Goal: Task Accomplishment & Management: Manage account settings

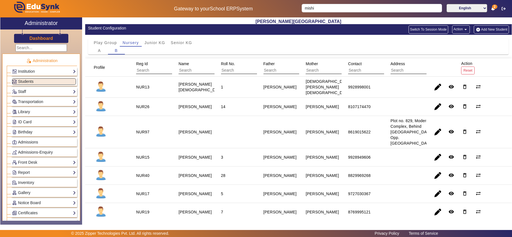
click at [330, 6] on input "mishi" at bounding box center [372, 8] width 140 height 8
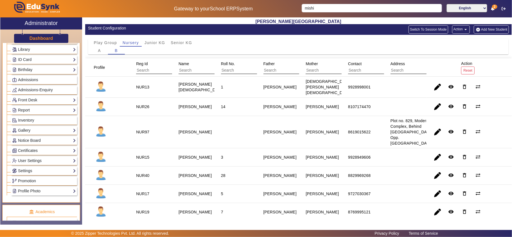
click at [330, 6] on input "mishi" at bounding box center [372, 8] width 140 height 8
type input "manv"
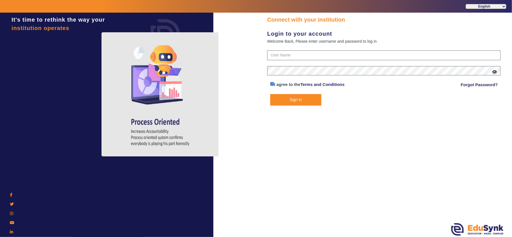
type input "9799013603"
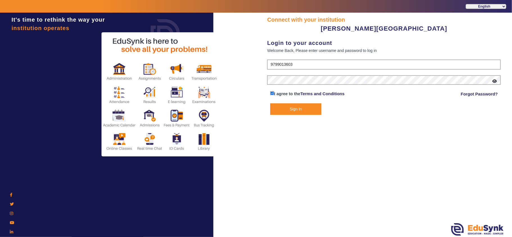
click at [300, 108] on button "Sign In" at bounding box center [295, 110] width 51 height 12
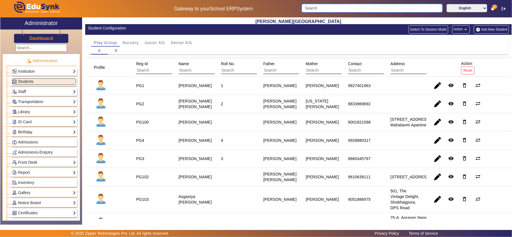
click at [321, 7] on input "Search" at bounding box center [372, 8] width 141 height 8
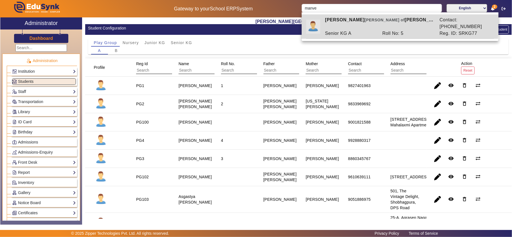
click at [344, 30] on div "Senior KG A" at bounding box center [350, 33] width 57 height 7
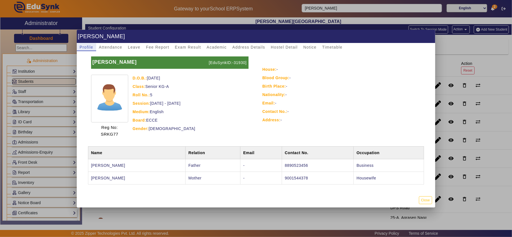
scroll to position [6, 0]
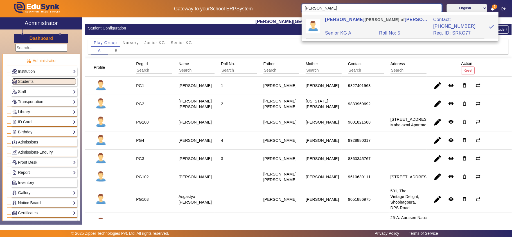
click at [354, 7] on input "Manveer Kishnani" at bounding box center [372, 8] width 140 height 8
click at [354, 30] on div "Senior KG A" at bounding box center [349, 33] width 54 height 7
type input "Manveer Kishnani"
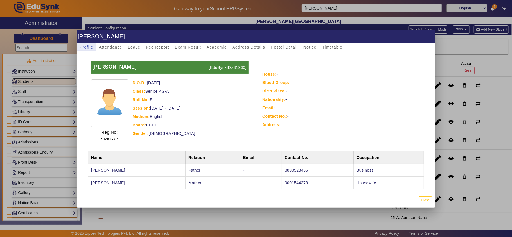
click at [284, 181] on td "9001544378" at bounding box center [318, 183] width 72 height 13
copy td "9001544378"
click at [340, 108] on div "Email: -" at bounding box center [342, 108] width 160 height 7
click at [17, 46] on div at bounding box center [256, 118] width 512 height 237
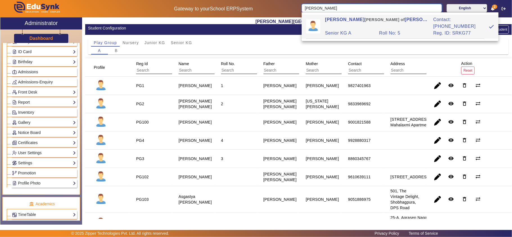
scroll to position [62, 0]
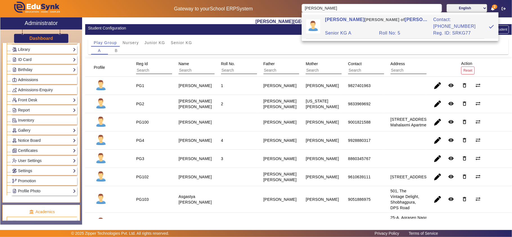
click at [38, 80] on span "Admissions" at bounding box center [28, 80] width 20 height 5
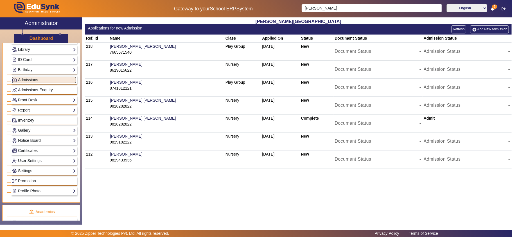
click at [482, 28] on link "Add New Admission" at bounding box center [489, 29] width 39 height 8
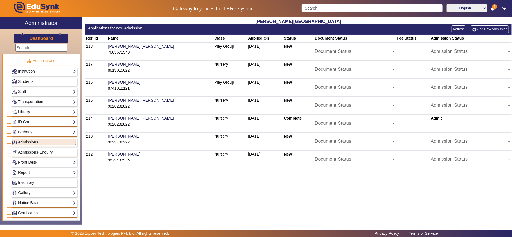
click at [50, 144] on link "Admissions" at bounding box center [44, 142] width 64 height 6
click at [141, 187] on div "UDBHAV PRE SCHOOL Applications for new Admission Refresh Add New Admission Ref.…" at bounding box center [297, 118] width 430 height 202
click at [33, 135] on link "Birthday" at bounding box center [44, 132] width 64 height 6
click at [42, 21] on h2 "Administrator" at bounding box center [41, 23] width 33 height 7
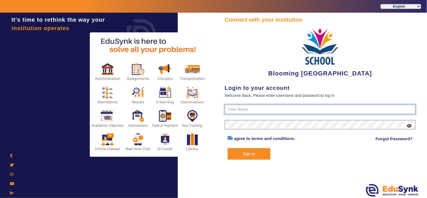
type input "4141419999"
click at [251, 158] on button "Sign In" at bounding box center [249, 154] width 43 height 12
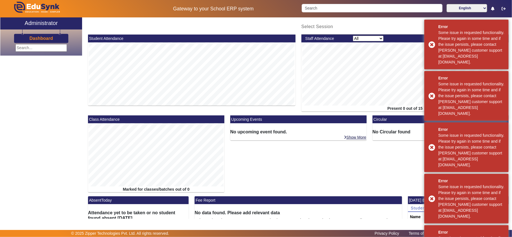
click at [44, 23] on h2 "Administrator" at bounding box center [41, 23] width 33 height 7
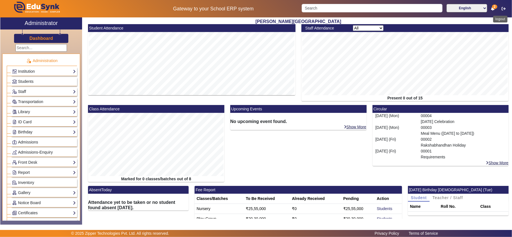
click at [504, 7] on icon "button" at bounding box center [504, 9] width 4 height 4
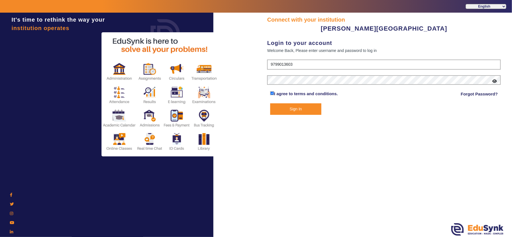
click at [495, 80] on icon at bounding box center [495, 81] width 5 height 4
click at [304, 109] on button "Sign In" at bounding box center [295, 110] width 51 height 12
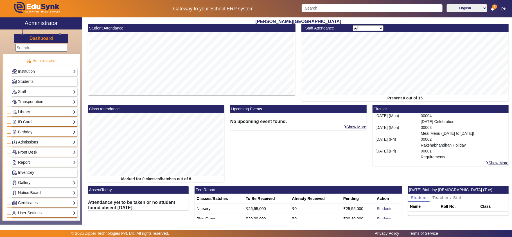
click at [52, 145] on link "Admissions" at bounding box center [44, 142] width 64 height 6
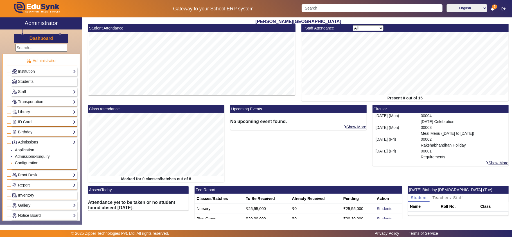
click at [26, 165] on link "Configuration" at bounding box center [26, 163] width 23 height 5
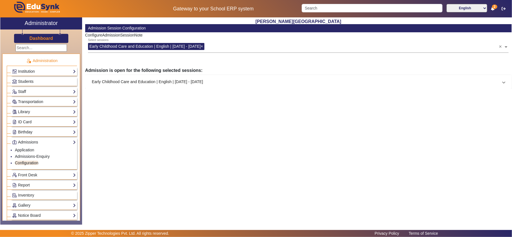
click at [181, 84] on mat-panel-title "Early Childhood Care and Education | English | Apr 2025 - Mar 2026" at bounding box center [295, 82] width 407 height 6
click at [267, 109] on span at bounding box center [280, 107] width 98 height 7
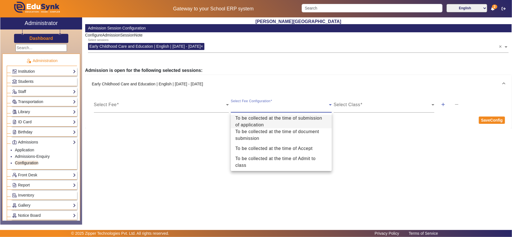
click at [220, 106] on div at bounding box center [256, 118] width 512 height 237
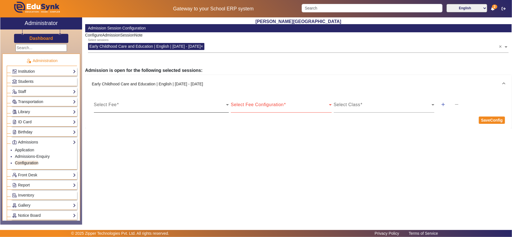
click at [226, 109] on div at bounding box center [161, 107] width 135 height 7
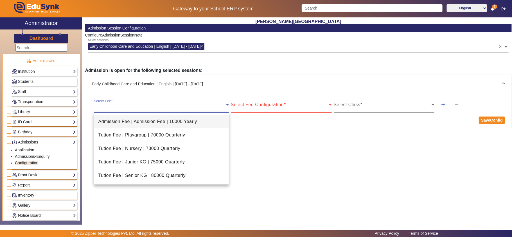
click at [278, 112] on div at bounding box center [256, 118] width 512 height 237
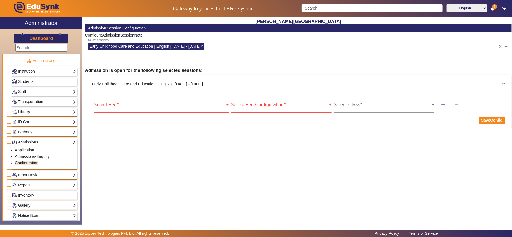
click at [285, 109] on span at bounding box center [280, 107] width 98 height 7
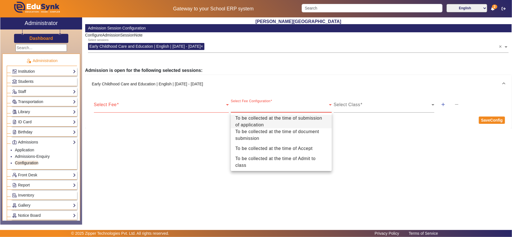
click at [375, 148] on div at bounding box center [256, 118] width 512 height 237
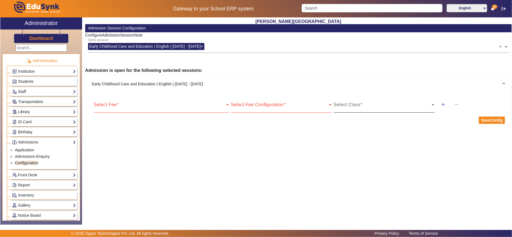
click at [387, 106] on span at bounding box center [383, 107] width 98 height 7
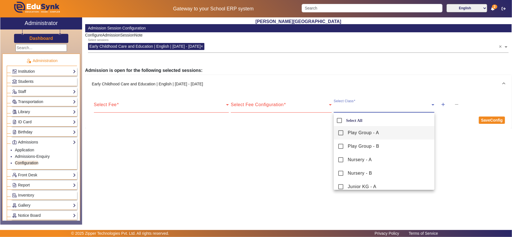
click at [187, 151] on div at bounding box center [256, 118] width 512 height 237
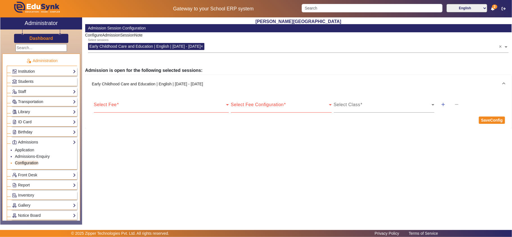
click at [27, 164] on link "Configuration" at bounding box center [26, 163] width 23 height 5
click at [26, 146] on link "Admissions" at bounding box center [44, 142] width 64 height 6
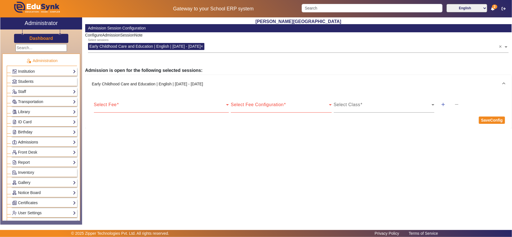
click at [26, 146] on link "Admissions" at bounding box center [44, 142] width 64 height 6
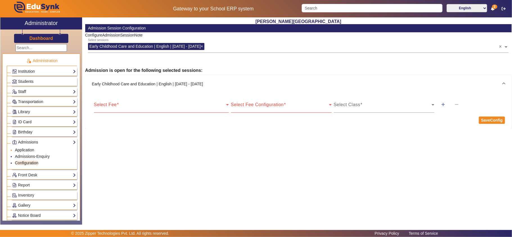
click at [27, 151] on link "Application" at bounding box center [24, 150] width 19 height 5
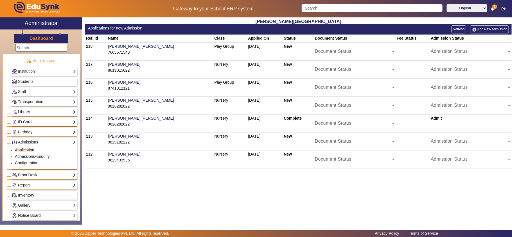
click at [28, 158] on link "Admissions-Enquiry" at bounding box center [32, 156] width 35 height 5
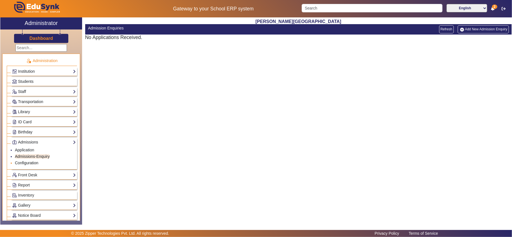
click at [28, 164] on link "Configuration" at bounding box center [26, 163] width 23 height 5
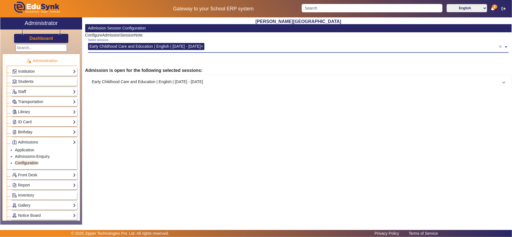
click at [272, 43] on input "text" at bounding box center [352, 45] width 293 height 5
click at [145, 80] on mat-panel-title "Early Childhood Care and Education | English | [DATE] - [DATE]" at bounding box center [295, 82] width 407 height 6
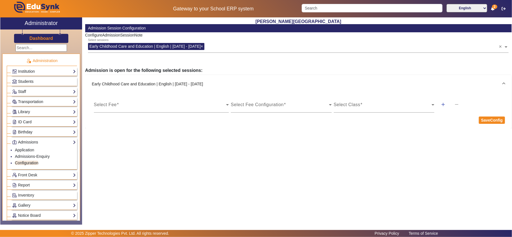
click at [125, 107] on span at bounding box center [160, 107] width 132 height 7
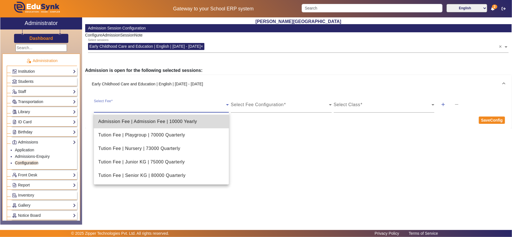
drag, startPoint x: 129, startPoint y: 122, endPoint x: 257, endPoint y: 114, distance: 128.0
click at [129, 122] on span "Admission Fee | Admission Fee | 10000 Yearly" at bounding box center [147, 121] width 99 height 7
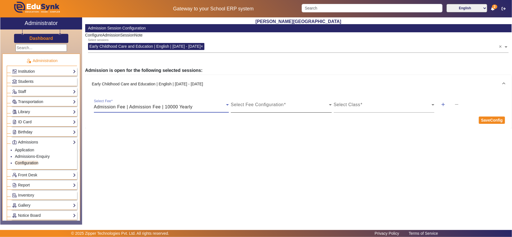
click at [266, 109] on span at bounding box center [280, 107] width 98 height 7
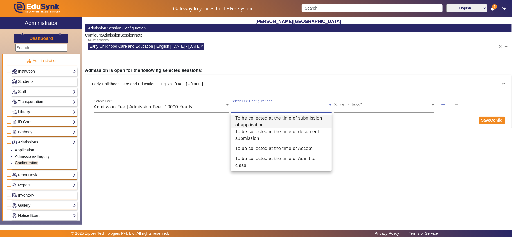
click at [274, 124] on span "To be collected at the time of submission of application" at bounding box center [281, 122] width 92 height 14
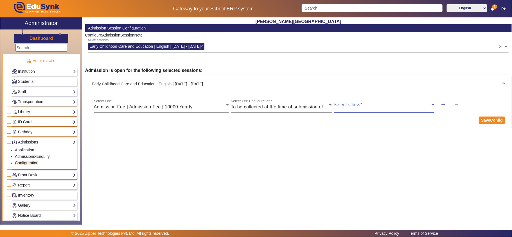
click at [392, 106] on span at bounding box center [383, 107] width 98 height 7
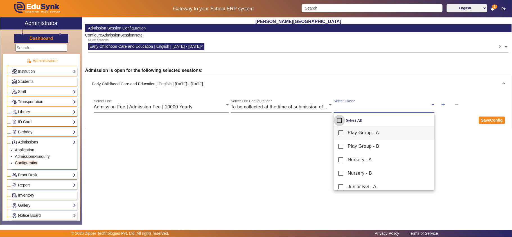
click at [340, 120] on input "Select All" at bounding box center [339, 120] width 11 height 11
checkbox input "true"
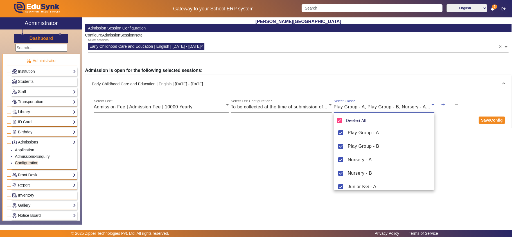
click at [474, 151] on div at bounding box center [256, 118] width 512 height 237
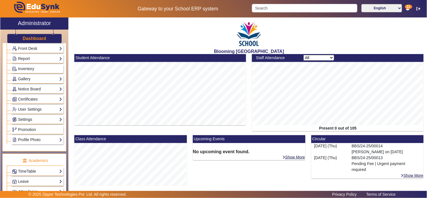
scroll to position [52, 0]
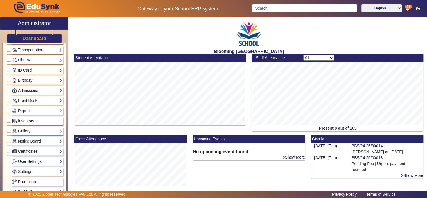
click at [28, 88] on link "Admissions" at bounding box center [37, 90] width 50 height 6
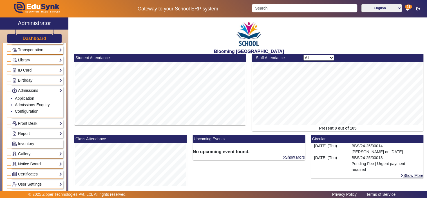
click at [33, 88] on link "Admissions" at bounding box center [37, 90] width 50 height 6
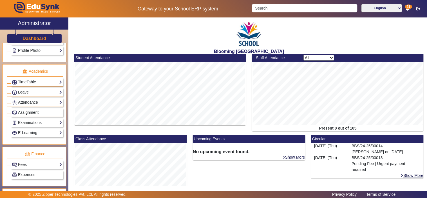
scroll to position [208, 0]
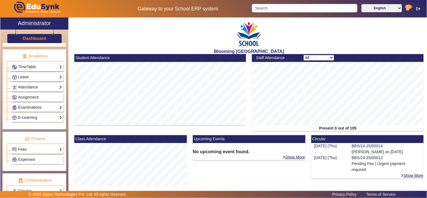
click at [33, 151] on link "Fees" at bounding box center [37, 149] width 50 height 6
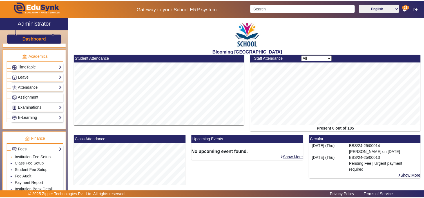
scroll to position [260, 0]
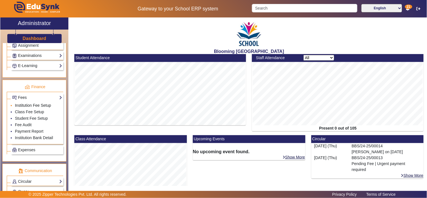
click at [44, 105] on link "Institution Fee Setup" at bounding box center [33, 105] width 36 height 5
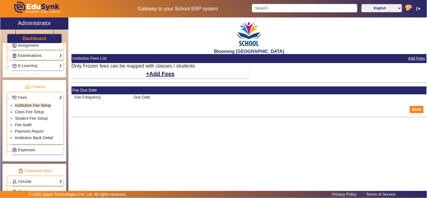
select select "10"
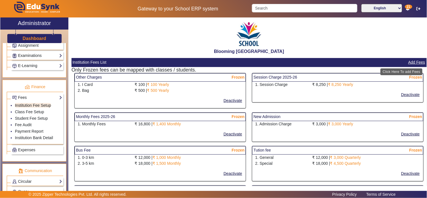
click at [414, 61] on button "Add Fees" at bounding box center [417, 62] width 18 height 7
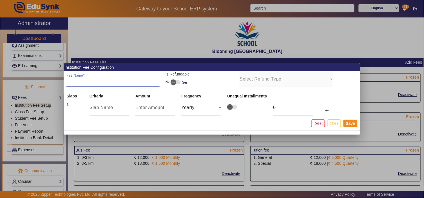
click at [135, 82] on input "Fee Name" at bounding box center [112, 81] width 93 height 7
type input "Tution Fee"
click at [100, 108] on input "text" at bounding box center [109, 107] width 40 height 7
type input "Class 1 to 5"
click at [139, 106] on input "number" at bounding box center [155, 107] width 40 height 7
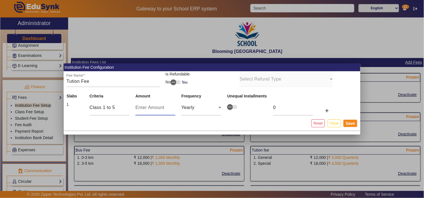
type input "2"
type input "20"
type input "200"
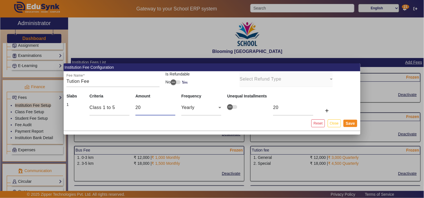
type input "200"
type input "2000"
type input "20000"
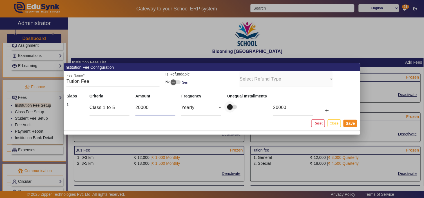
type input "20000"
click at [232, 106] on span "button" at bounding box center [229, 106] width 11 height 11
click at [275, 108] on input "20000" at bounding box center [293, 107] width 40 height 7
click at [190, 109] on span "Yearly" at bounding box center [187, 107] width 13 height 5
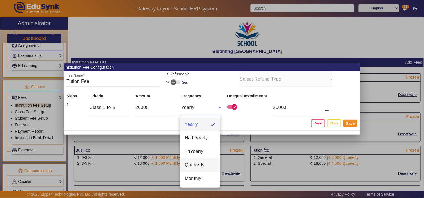
click at [191, 165] on span "Quarterly" at bounding box center [195, 164] width 20 height 7
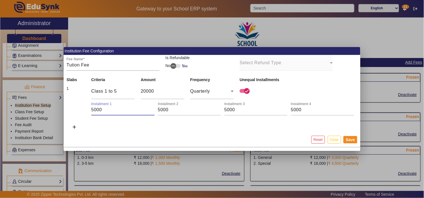
click at [84, 103] on td "Installment 1 5000 Installment 2 5000 Installment 3 5000 Installment 4 5000" at bounding box center [212, 107] width 297 height 16
type input "7000"
type input "4000"
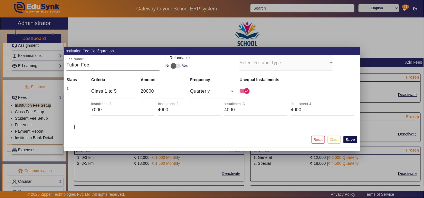
click at [350, 138] on button "Save" at bounding box center [350, 139] width 14 height 7
drag, startPoint x: 170, startPoint y: 110, endPoint x: 154, endPoint y: 108, distance: 16.4
click at [154, 108] on div "Installment 1 7000 Installment 2 4000 Installment 3 4000 Installment 4 4000" at bounding box center [224, 108] width 266 height 16
type input "5000"
click at [243, 133] on mat-card-actions "Reset Close Save" at bounding box center [212, 139] width 297 height 15
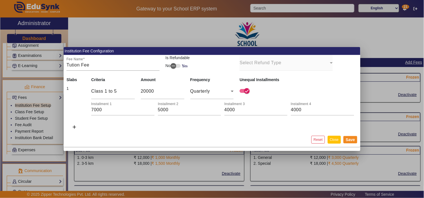
click at [336, 140] on button "Close" at bounding box center [333, 140] width 13 height 8
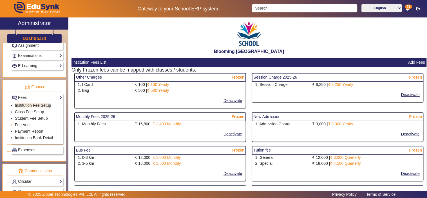
click at [29, 127] on link "Fee Audit" at bounding box center [23, 124] width 17 height 5
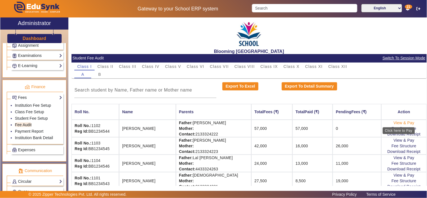
click at [393, 122] on link "View & Pay" at bounding box center [403, 122] width 21 height 5
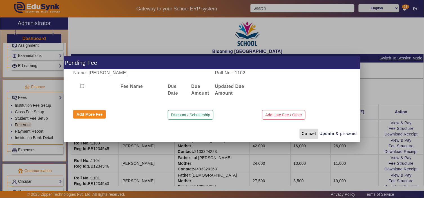
click at [312, 134] on span "Cancel" at bounding box center [309, 134] width 14 height 6
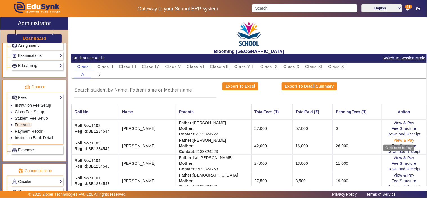
click at [405, 139] on link "View & Pay" at bounding box center [403, 140] width 21 height 5
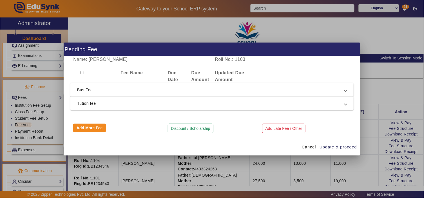
click at [129, 104] on span "Tution fee" at bounding box center [210, 103] width 267 height 7
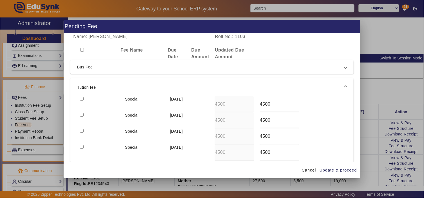
click at [82, 98] on input "checkbox" at bounding box center [82, 99] width 4 height 4
checkbox input "true"
drag, startPoint x: 82, startPoint y: 114, endPoint x: 194, endPoint y: 145, distance: 117.1
click at [82, 114] on input "checkbox" at bounding box center [82, 115] width 4 height 4
checkbox input "true"
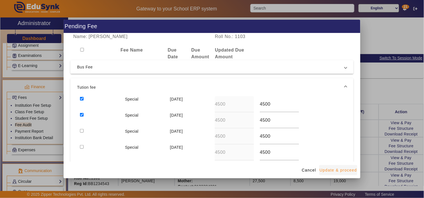
click at [341, 167] on span "Update & proceed" at bounding box center [337, 170] width 37 height 6
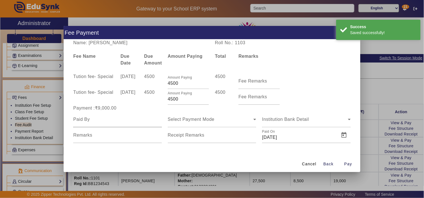
click at [122, 123] on div at bounding box center [117, 119] width 88 height 16
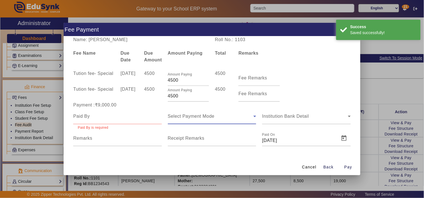
click at [234, 122] on div "Select Payment Mode" at bounding box center [212, 116] width 88 height 16
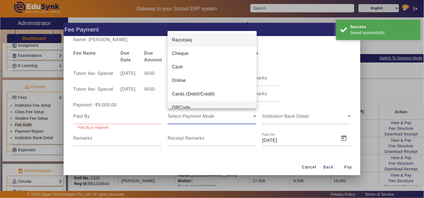
click at [205, 102] on mat-option "QRCode" at bounding box center [211, 108] width 89 height 14
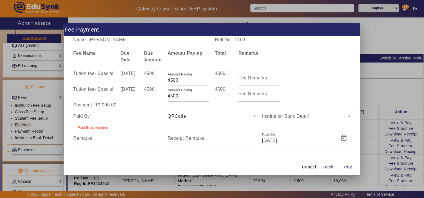
click at [120, 120] on div at bounding box center [117, 116] width 88 height 16
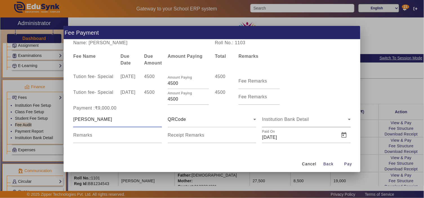
type input "pratik"
click at [336, 120] on div "Institution Bank Detail" at bounding box center [305, 119] width 86 height 7
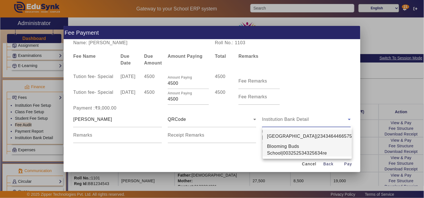
click at [299, 148] on span "Blooming Buds School|003252534325634re" at bounding box center [307, 150] width 80 height 14
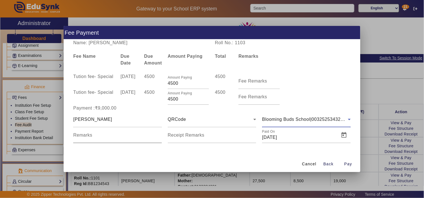
click at [111, 139] on input "Remarks" at bounding box center [117, 137] width 88 height 7
drag, startPoint x: 233, startPoint y: 134, endPoint x: 290, endPoint y: 134, distance: 57.1
click at [234, 134] on input "Receipt Remarks" at bounding box center [212, 137] width 88 height 7
click at [350, 165] on span "Pay" at bounding box center [348, 164] width 8 height 6
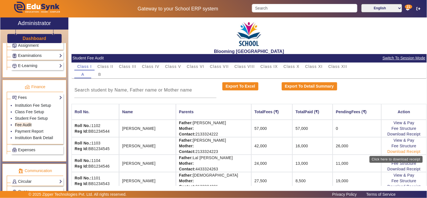
click at [392, 150] on link "Download Receipt" at bounding box center [403, 151] width 33 height 5
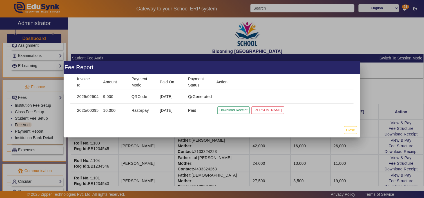
click at [190, 95] on mat-cell "QrGenerated" at bounding box center [197, 97] width 28 height 14
click at [138, 97] on mat-cell "QRCode" at bounding box center [141, 97] width 28 height 14
click at [196, 95] on mat-cell "QrGenerated" at bounding box center [197, 97] width 28 height 14
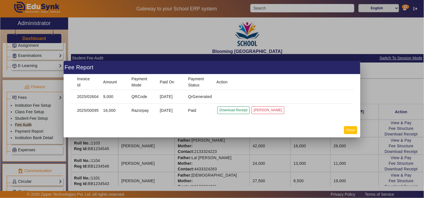
click at [350, 128] on button "Close" at bounding box center [350, 130] width 13 height 8
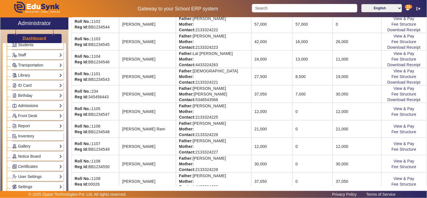
scroll to position [52, 0]
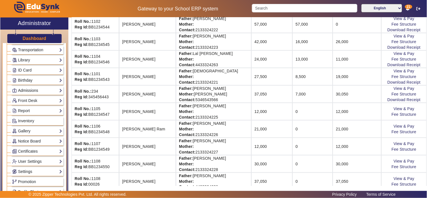
click at [32, 90] on link "Admissions" at bounding box center [37, 90] width 50 height 6
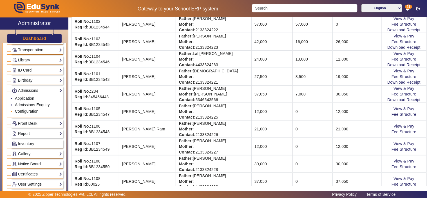
click at [32, 111] on link "Configuration" at bounding box center [26, 111] width 23 height 5
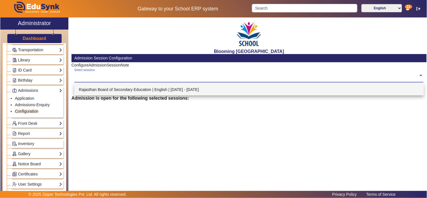
click at [113, 79] on div "Select sessions" at bounding box center [246, 74] width 344 height 12
click at [113, 88] on div "Rajasthan Board of Secondary Education | English | Apr 2025 - Mar 2026" at bounding box center [248, 90] width 349 height 12
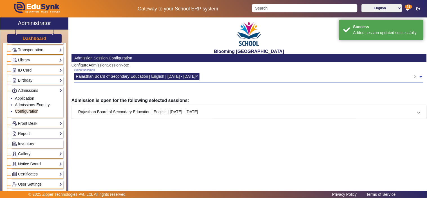
click at [116, 111] on mat-panel-title "Rajasthan Board of Secondary Education | English | Apr 2025 - Mar 2026" at bounding box center [245, 112] width 335 height 6
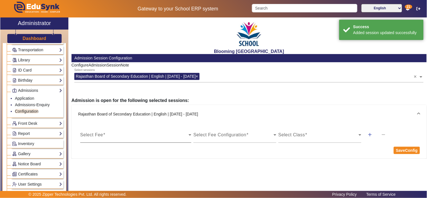
click at [140, 135] on span at bounding box center [134, 137] width 108 height 7
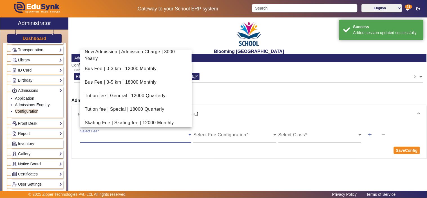
scroll to position [37, 0]
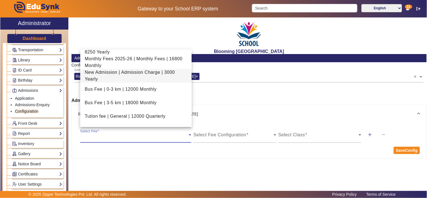
click at [123, 71] on span "New Admission | Admission Charge | 3000 Yearly" at bounding box center [136, 76] width 102 height 14
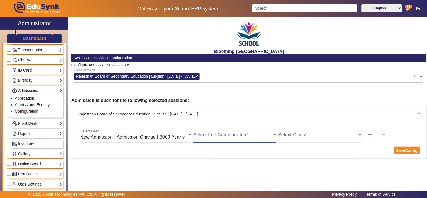
click at [234, 134] on span at bounding box center [233, 137] width 80 height 7
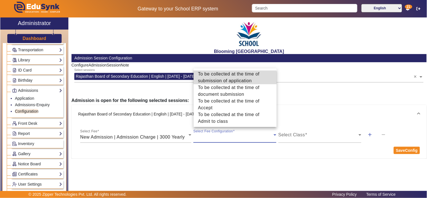
click at [230, 81] on span "To be collected at the time of submission of application" at bounding box center [235, 78] width 74 height 14
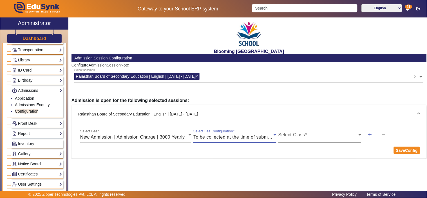
click at [304, 134] on span at bounding box center [318, 137] width 80 height 7
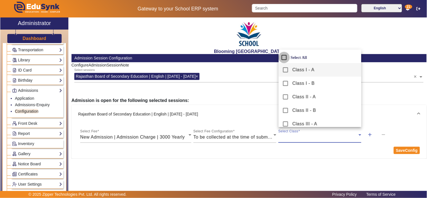
click at [286, 56] on input "Select All" at bounding box center [284, 57] width 11 height 11
checkbox input "true"
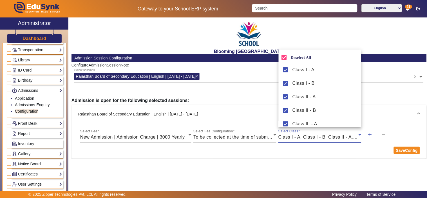
click at [402, 149] on div at bounding box center [213, 99] width 427 height 198
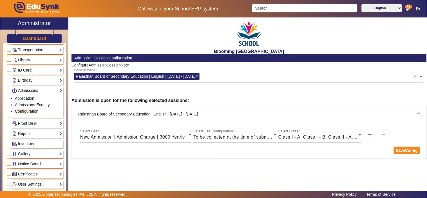
click at [383, 134] on div "add remove" at bounding box center [390, 135] width 57 height 14
click at [109, 135] on span "New Admission | Admission Charge | 3000 Yearly" at bounding box center [132, 136] width 105 height 5
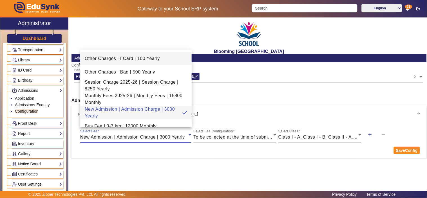
click at [125, 57] on span "Other Charges | I Card | 100 Yearly" at bounding box center [122, 58] width 75 height 7
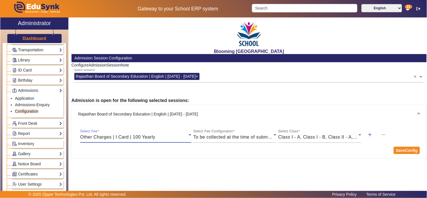
click at [148, 139] on span "Other Charges | I Card | 100 Yearly" at bounding box center [117, 136] width 75 height 5
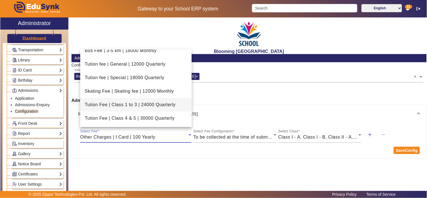
scroll to position [0, 0]
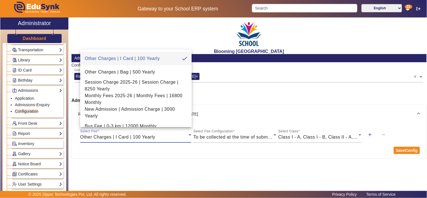
click at [410, 151] on div at bounding box center [213, 99] width 427 height 198
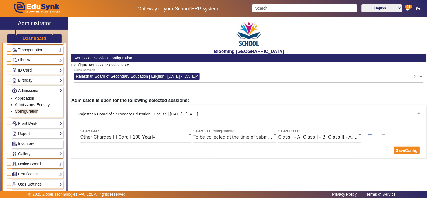
click at [410, 151] on button "SaveConfig" at bounding box center [407, 150] width 26 height 7
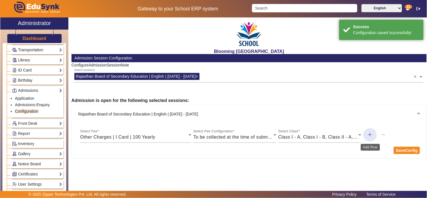
click at [372, 136] on mat-icon "add" at bounding box center [370, 135] width 6 height 6
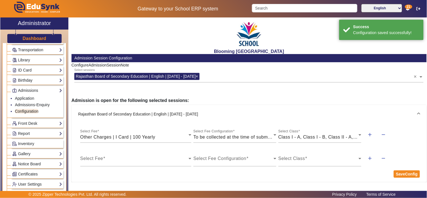
click at [123, 144] on div "Select Fee Other Charges | I Card | 100 Yearly Select Fee Configuration To be c…" at bounding box center [249, 150] width 342 height 55
click at [122, 158] on span at bounding box center [134, 160] width 108 height 7
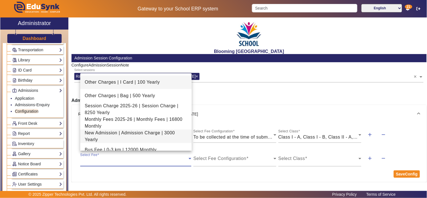
click at [119, 134] on span "New Admission | Admission Charge | 3000 Yearly" at bounding box center [136, 136] width 102 height 14
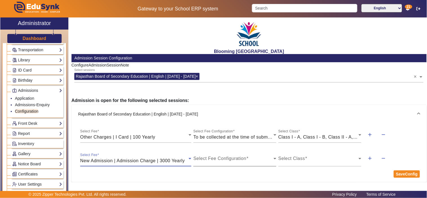
click at [257, 161] on span at bounding box center [233, 160] width 80 height 7
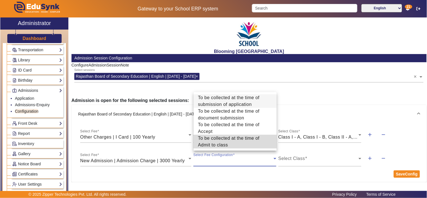
click at [241, 144] on span "To be collected at the time of Admit to class" at bounding box center [235, 142] width 74 height 14
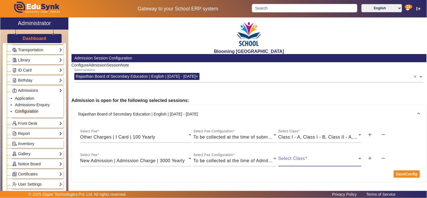
click at [325, 161] on span at bounding box center [318, 160] width 80 height 7
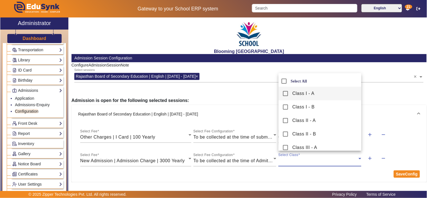
click at [300, 82] on label "Select All" at bounding box center [298, 81] width 17 height 5
click at [290, 82] on input "Select All" at bounding box center [284, 80] width 11 height 11
checkbox input "true"
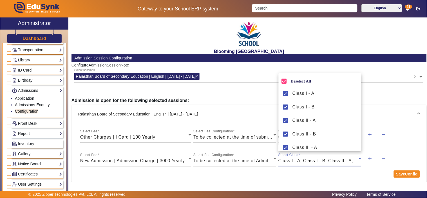
click at [402, 172] on div at bounding box center [213, 99] width 427 height 198
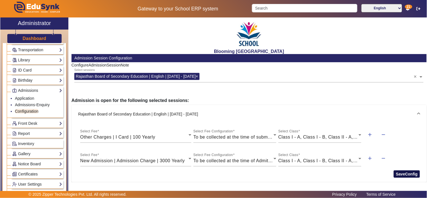
click at [401, 174] on button "SaveConfig" at bounding box center [407, 173] width 26 height 7
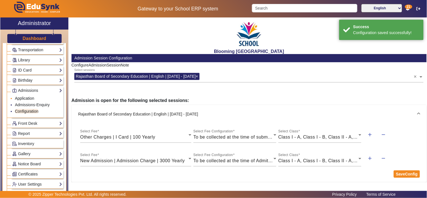
click at [30, 100] on link "Application" at bounding box center [24, 98] width 19 height 5
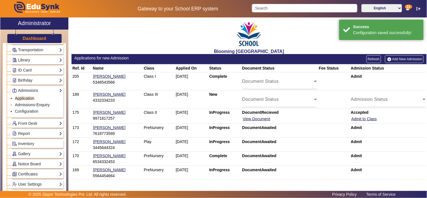
click at [31, 105] on link "Admissions-Enquiry" at bounding box center [32, 104] width 35 height 5
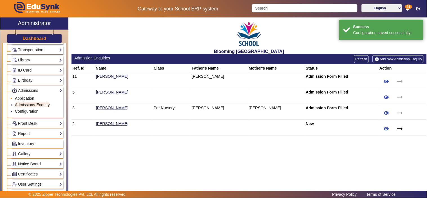
click at [27, 97] on link "Application" at bounding box center [24, 98] width 19 height 5
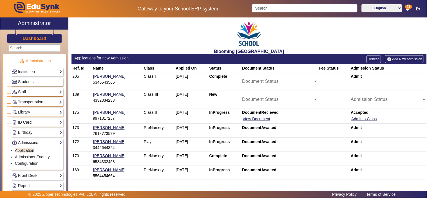
click at [27, 79] on span "Students" at bounding box center [25, 81] width 15 height 5
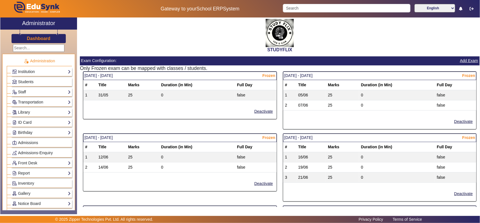
scroll to position [176, 0]
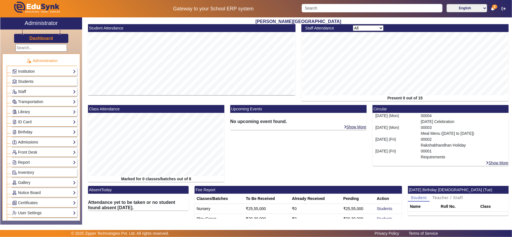
click at [31, 143] on link "Admissions" at bounding box center [44, 142] width 64 height 6
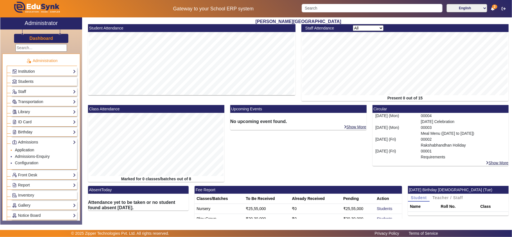
click at [30, 151] on link "Application" at bounding box center [24, 150] width 19 height 5
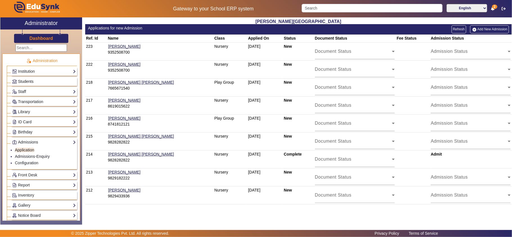
click at [27, 80] on span "Students" at bounding box center [25, 81] width 15 height 5
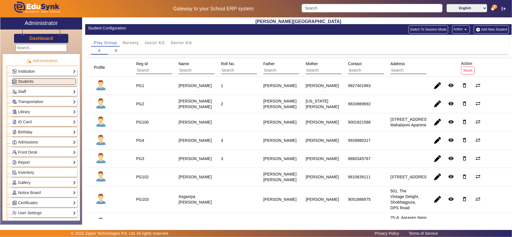
click at [455, 28] on button "Action arrow_drop_down" at bounding box center [461, 29] width 18 height 8
click at [427, 26] on div at bounding box center [256, 118] width 512 height 237
click at [424, 28] on button "Switch To Session Mode" at bounding box center [429, 29] width 40 height 8
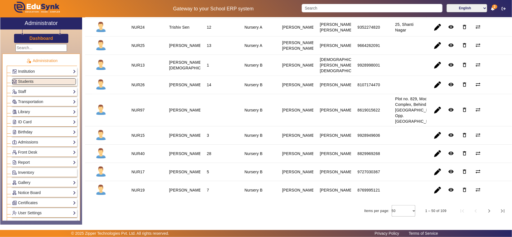
scroll to position [1056, 0]
click at [400, 212] on div at bounding box center [404, 212] width 24 height 14
click at [401, 194] on mat-option "250" at bounding box center [400, 197] width 24 height 14
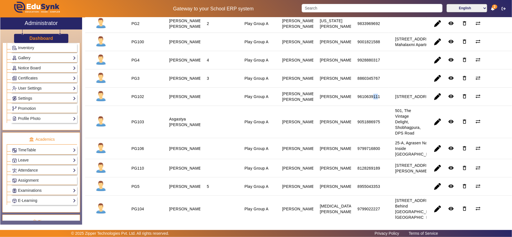
scroll to position [240, 0]
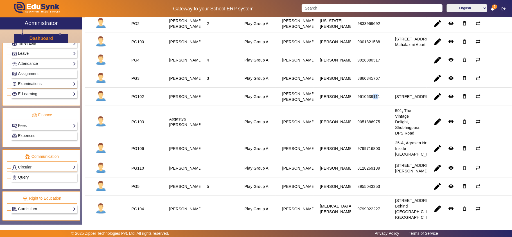
click at [27, 123] on link "Fees" at bounding box center [44, 126] width 64 height 6
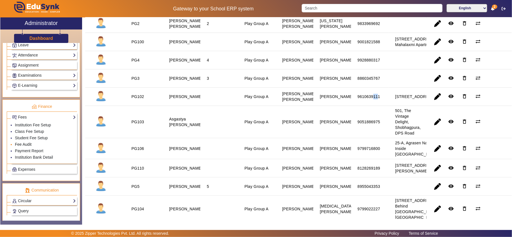
click at [28, 147] on link "Fee Audit" at bounding box center [23, 144] width 17 height 5
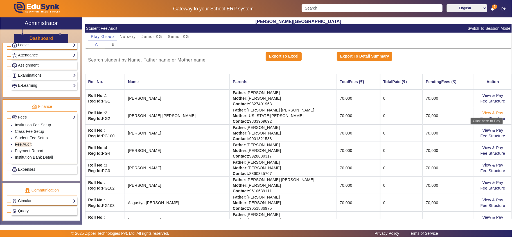
click at [484, 112] on link "View & Pay" at bounding box center [493, 113] width 21 height 5
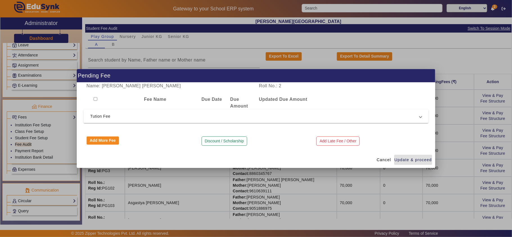
click at [265, 113] on span "Tution Fee" at bounding box center [254, 116] width 329 height 7
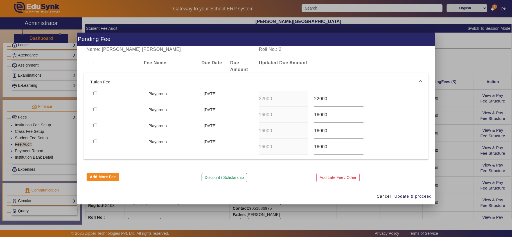
click at [95, 92] on input "checkbox" at bounding box center [95, 94] width 4 height 4
checkbox input "true"
click at [402, 197] on span "Update & proceed" at bounding box center [413, 197] width 37 height 6
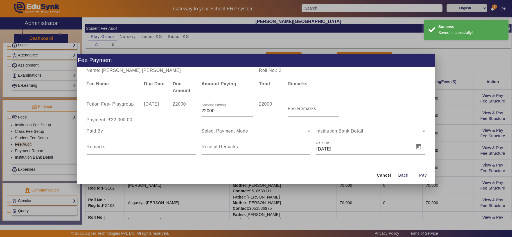
click at [235, 134] on div "Select Payment Mode" at bounding box center [255, 131] width 106 height 7
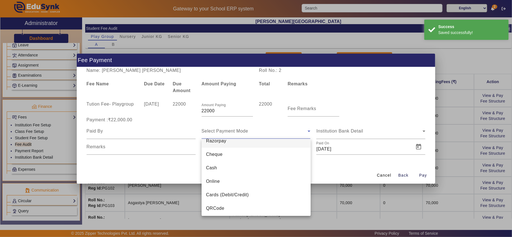
scroll to position [8, 0]
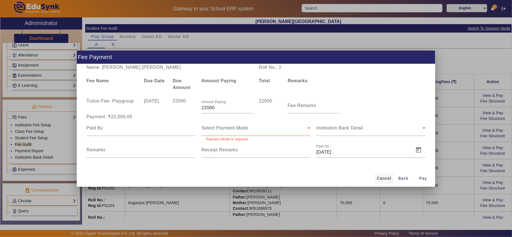
click at [385, 180] on span "Cancel" at bounding box center [384, 179] width 14 height 6
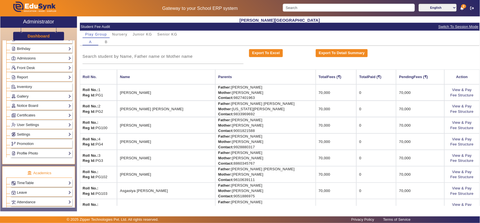
scroll to position [53, 0]
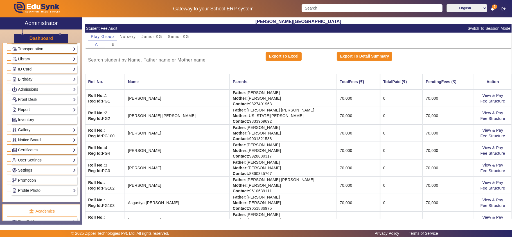
click at [46, 91] on link "Admissions" at bounding box center [44, 89] width 64 height 6
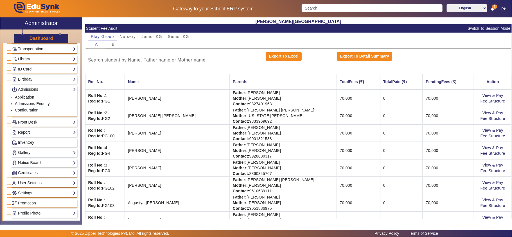
click at [28, 100] on link "Application" at bounding box center [24, 97] width 19 height 5
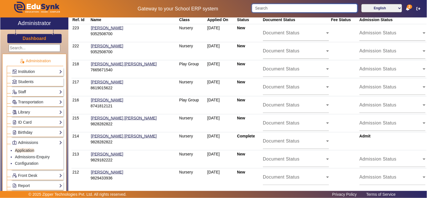
click at [269, 10] on input "Search" at bounding box center [304, 8] width 105 height 8
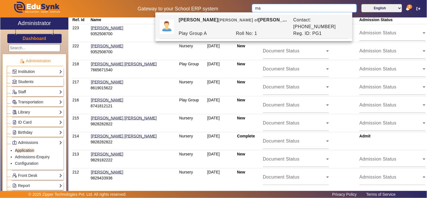
type input "m"
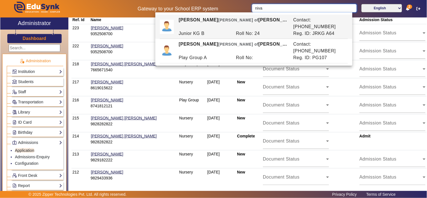
type input "niva"
click at [125, 38] on td "Mahira Sisodia 9352508700" at bounding box center [133, 33] width 89 height 18
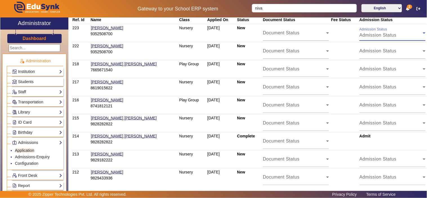
click at [368, 35] on span "Admission Status" at bounding box center [377, 35] width 37 height 5
click at [367, 51] on span "Accept" at bounding box center [363, 49] width 15 height 7
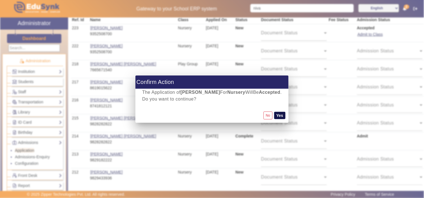
click at [282, 115] on button "Yes" at bounding box center [279, 115] width 11 height 7
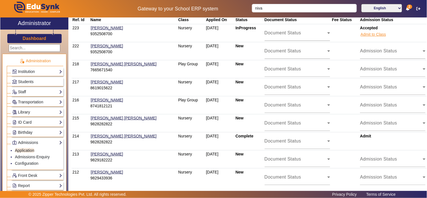
click at [365, 34] on button "Admit to Class" at bounding box center [373, 34] width 26 height 7
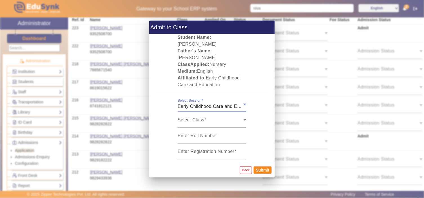
click at [208, 119] on div "Select Class" at bounding box center [211, 122] width 66 height 7
click at [218, 104] on span "Early Childhood Care and Education | English | Apr 2025 - Mar 2026" at bounding box center [246, 106] width 136 height 5
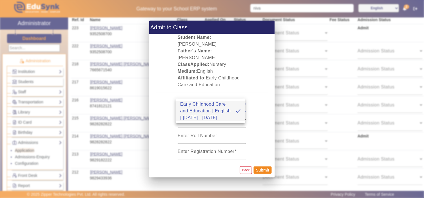
click at [199, 109] on span "Early Childhood Care and Education | English | Apr 2025 - Mar 2026" at bounding box center [205, 111] width 51 height 20
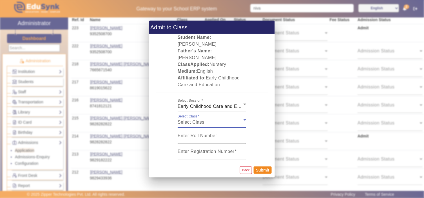
click at [219, 119] on div "Select Class" at bounding box center [211, 122] width 66 height 7
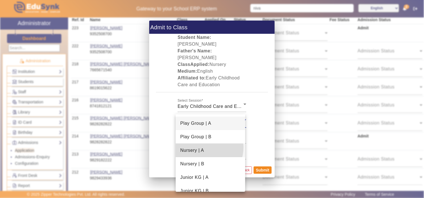
click at [201, 147] on span "Nursery | A" at bounding box center [192, 150] width 24 height 7
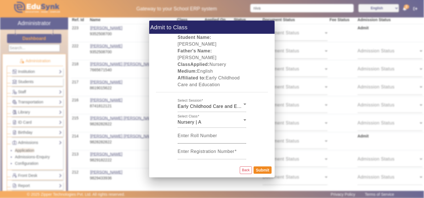
click at [194, 133] on mat-label "Enter Roll Number" at bounding box center [197, 135] width 39 height 5
click at [194, 134] on input "Enter Roll Number" at bounding box center [212, 137] width 69 height 7
click at [194, 150] on input "Enter Registration Number" at bounding box center [212, 153] width 69 height 7
type input "NUR112"
click at [268, 168] on button "Submit" at bounding box center [262, 169] width 18 height 7
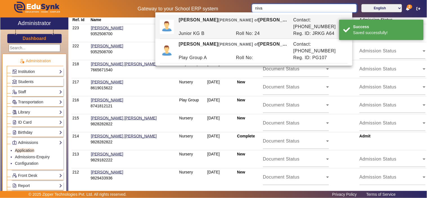
click at [294, 10] on input "niva" at bounding box center [304, 8] width 105 height 8
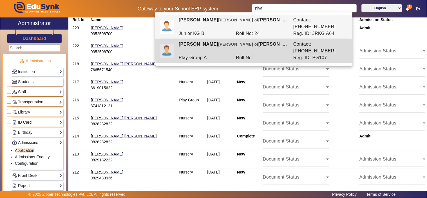
click at [266, 41] on div "Nivaan Patel Ward of Pooja Patel" at bounding box center [233, 48] width 115 height 14
type input "Nivaan Patel"
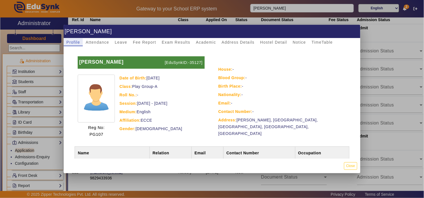
scroll to position [36, 0]
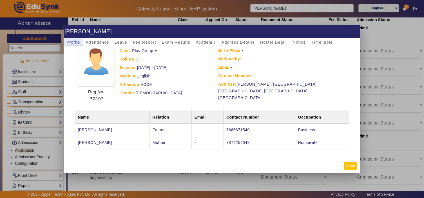
click at [352, 166] on button "Close" at bounding box center [350, 166] width 13 height 8
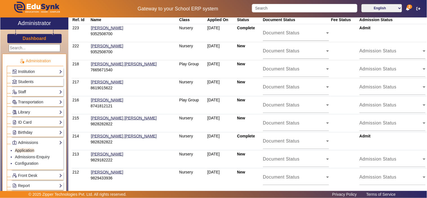
click at [408, 7] on span "2" at bounding box center [409, 7] width 5 height 5
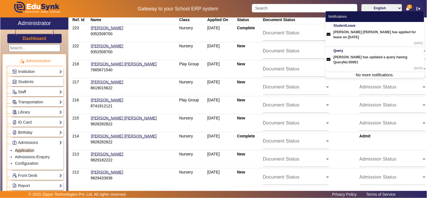
click at [224, 9] on h5 "Gateway to your School ERP system" at bounding box center [178, 9] width 136 height 6
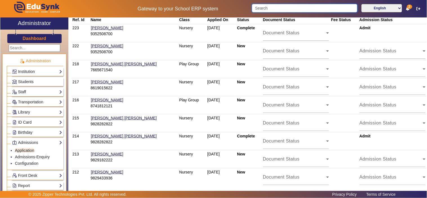
click at [324, 10] on input "Search" at bounding box center [304, 8] width 105 height 8
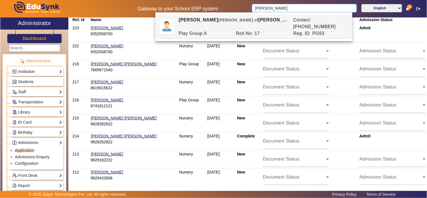
drag, startPoint x: 270, startPoint y: 10, endPoint x: 254, endPoint y: 9, distance: 16.1
click at [254, 9] on input "varni" at bounding box center [304, 8] width 105 height 8
type input "niru"
click at [398, 160] on div "Admission Status" at bounding box center [390, 161] width 63 height 7
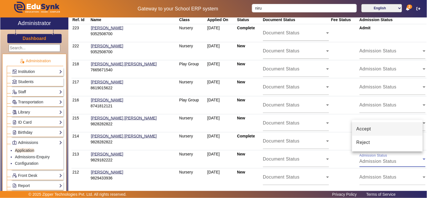
click at [371, 128] on span "Accept" at bounding box center [363, 128] width 15 height 7
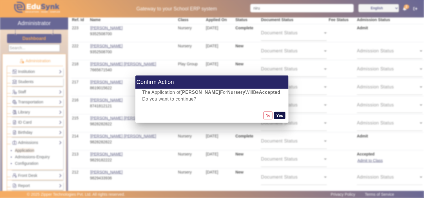
click at [285, 114] on button "Yes" at bounding box center [279, 115] width 11 height 7
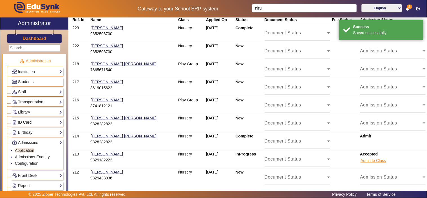
click at [365, 161] on button "Admit to Class" at bounding box center [373, 160] width 26 height 7
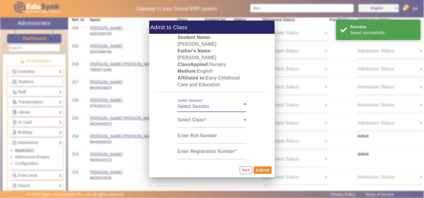
click at [195, 105] on span "Select Session" at bounding box center [194, 106] width 32 height 5
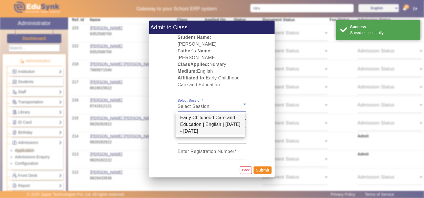
click at [192, 120] on span "Early Childhood Care and Education | English | Apr 2025 - Mar 2026" at bounding box center [210, 124] width 60 height 20
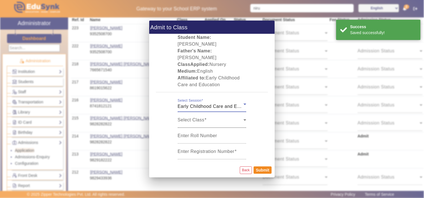
click at [201, 120] on span "Select Class" at bounding box center [211, 122] width 66 height 7
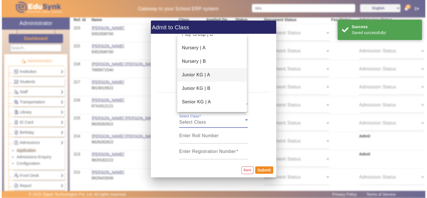
scroll to position [35, 0]
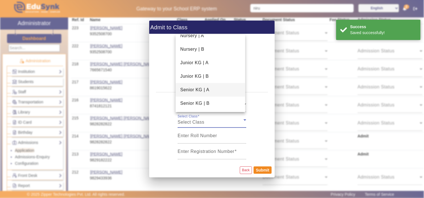
click at [204, 89] on span "Senior KG | A" at bounding box center [194, 89] width 29 height 7
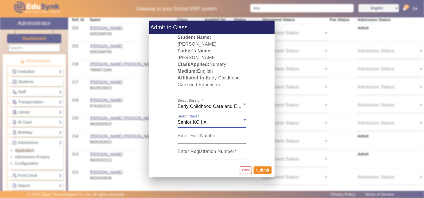
click at [209, 137] on mat-label "Enter Roll Number" at bounding box center [197, 135] width 39 height 5
click at [209, 137] on input "Enter Roll Number" at bounding box center [212, 137] width 69 height 7
click at [204, 151] on mat-label "Enter Registration Number" at bounding box center [206, 151] width 57 height 5
click at [204, 151] on input "Enter Registration Number" at bounding box center [212, 153] width 69 height 7
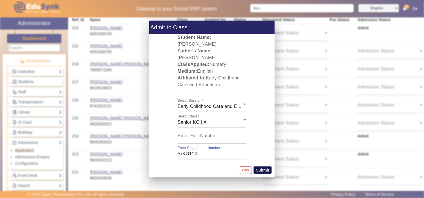
type input "SrKG114"
click at [262, 168] on button "Submit" at bounding box center [262, 169] width 18 height 7
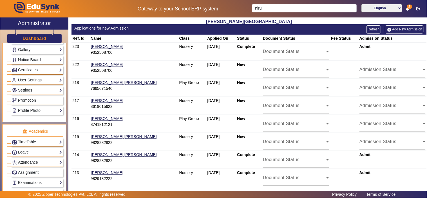
scroll to position [104, 0]
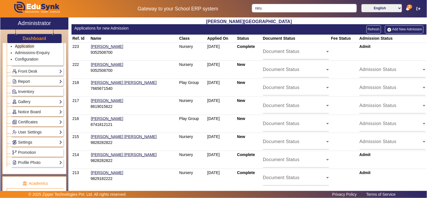
click at [36, 80] on link "Report" at bounding box center [37, 81] width 50 height 6
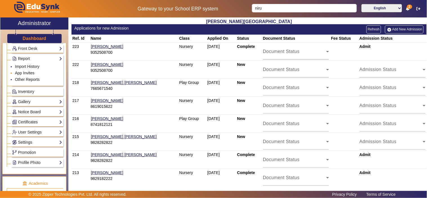
click at [32, 73] on link "App Invites" at bounding box center [24, 73] width 19 height 5
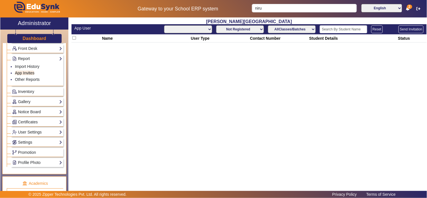
select select "All"
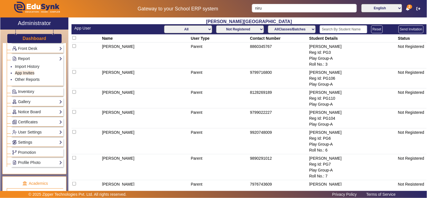
click at [249, 30] on select "Not Registered Registered" at bounding box center [240, 29] width 48 height 8
select select "registered"
click at [216, 25] on select "Not Registered Registered" at bounding box center [240, 29] width 48 height 8
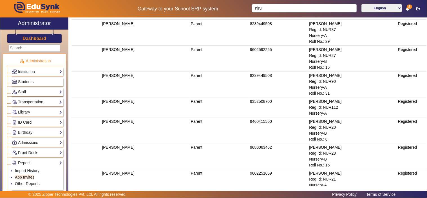
click at [35, 38] on h3 "Dashboard" at bounding box center [35, 38] width 24 height 5
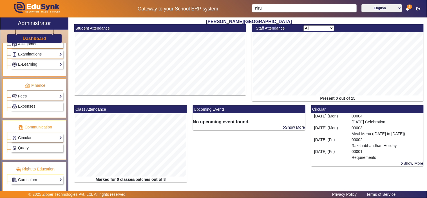
click at [30, 134] on link "Circular" at bounding box center [37, 137] width 50 height 6
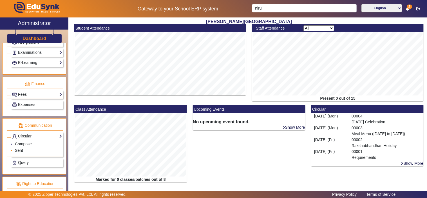
click at [17, 152] on link "Sent" at bounding box center [19, 150] width 8 height 5
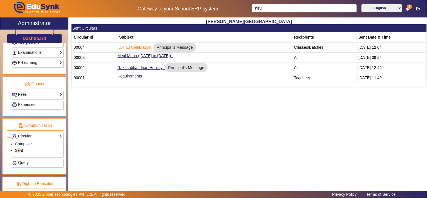
click at [142, 47] on link "Independence Day Celebration" at bounding box center [135, 47] width 34 height 5
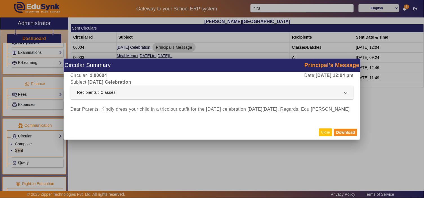
click at [325, 136] on button "Close" at bounding box center [325, 132] width 13 height 8
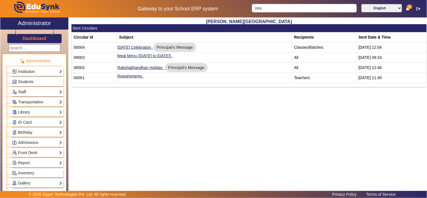
click at [28, 39] on h3 "Dashboard" at bounding box center [35, 38] width 24 height 5
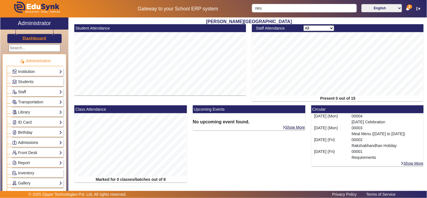
click at [20, 141] on link "Admissions" at bounding box center [37, 142] width 50 height 6
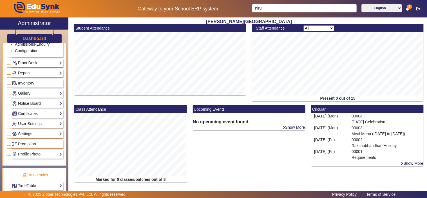
scroll to position [104, 0]
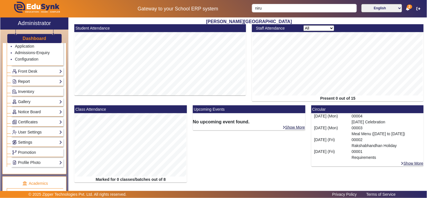
click at [28, 82] on link "Report" at bounding box center [37, 81] width 50 height 6
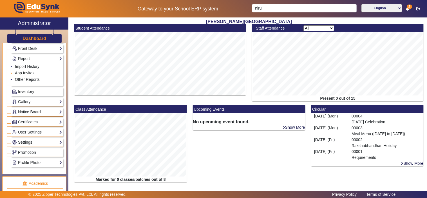
click at [29, 74] on link "App Invites" at bounding box center [24, 73] width 19 height 5
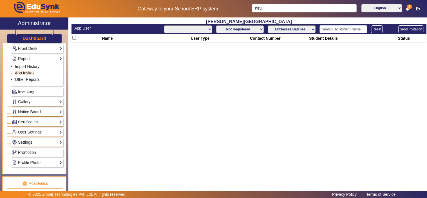
select select "All"
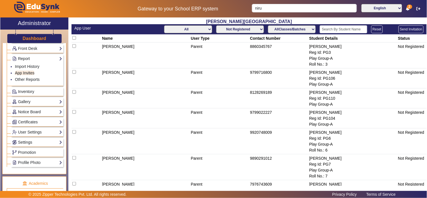
click at [236, 30] on select "Not Registered Registered" at bounding box center [240, 29] width 48 height 8
select select "registered"
click at [216, 25] on select "Not Registered Registered" at bounding box center [240, 29] width 48 height 8
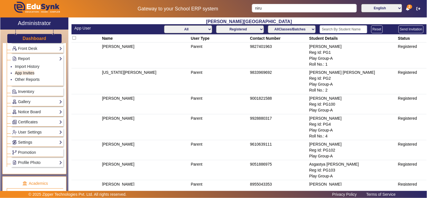
click at [299, 29] on select "AllClasses/Batches Play Group-A Nursery-A Nursery-B Junior KG-A Junior KG-B Sen…" at bounding box center [292, 29] width 48 height 8
select select "Nursery-A"
click at [268, 25] on select "AllClasses/Batches Play Group-A Nursery-A Nursery-B Junior KG-A Junior KG-B Sen…" at bounding box center [292, 29] width 48 height 8
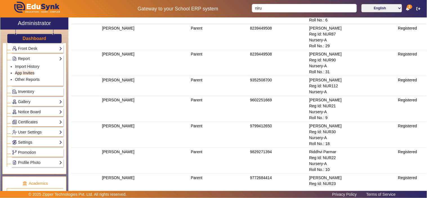
scroll to position [104, 0]
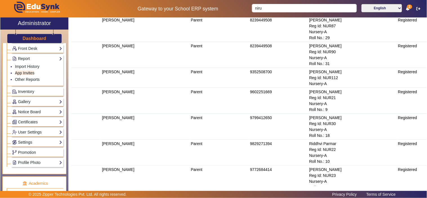
drag, startPoint x: 329, startPoint y: 83, endPoint x: 91, endPoint y: 79, distance: 238.0
click at [91, 79] on tr "Vijay Sisodia Parent 9352508700 Mahira Sisodia Reg Id: NUR112 Nursery-A Registe…" at bounding box center [248, 78] width 355 height 20
click at [253, 71] on td "9352508700" at bounding box center [278, 78] width 59 height 20
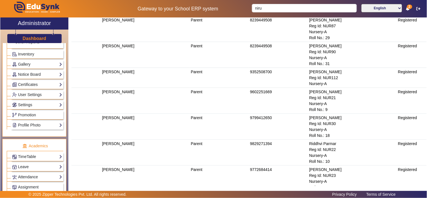
scroll to position [156, 0]
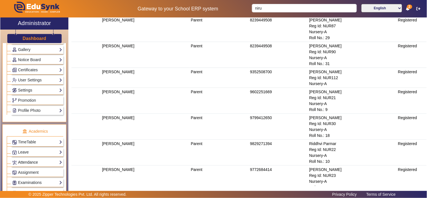
click at [35, 162] on link "Attendance" at bounding box center [37, 162] width 50 height 6
click at [26, 177] on link "Students" at bounding box center [22, 176] width 15 height 5
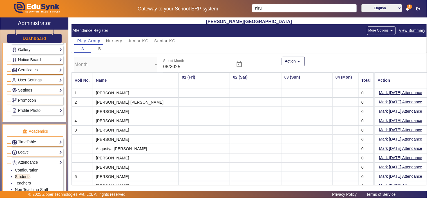
scroll to position [0, 379]
click at [379, 29] on button "More Options arrow_drop_down" at bounding box center [381, 30] width 29 height 8
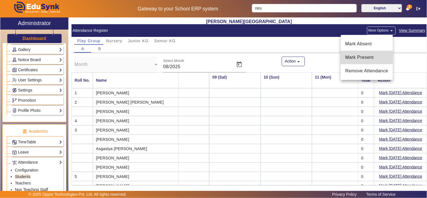
click at [365, 58] on span "Mark Present" at bounding box center [366, 57] width 43 height 7
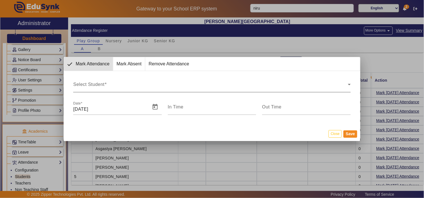
click at [153, 87] on div "Select Student" at bounding box center [210, 86] width 274 height 7
click at [352, 84] on icon at bounding box center [349, 84] width 7 height 7
click at [335, 134] on button "Close" at bounding box center [334, 134] width 13 height 8
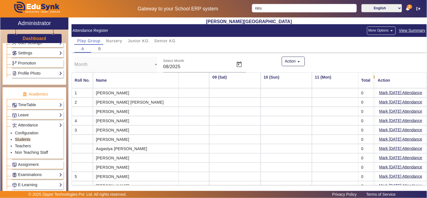
scroll to position [186, 0]
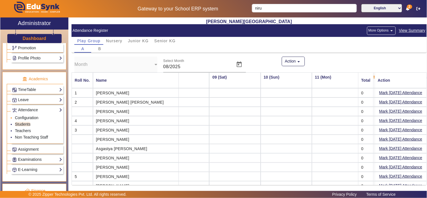
click at [24, 117] on link "Configuration" at bounding box center [26, 117] width 23 height 5
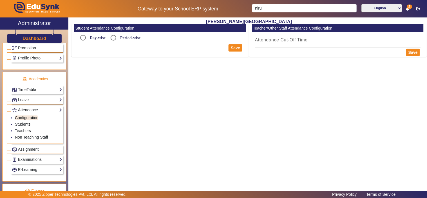
radio input "true"
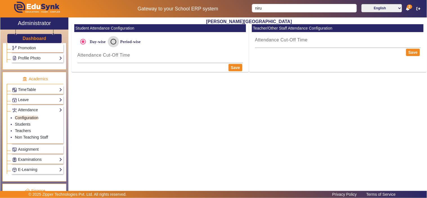
click at [113, 43] on input "Period-wise" at bounding box center [113, 41] width 11 height 11
radio input "true"
click at [84, 43] on input "Day-wise" at bounding box center [82, 41] width 11 height 11
radio input "true"
click at [24, 124] on link "Students" at bounding box center [22, 124] width 15 height 5
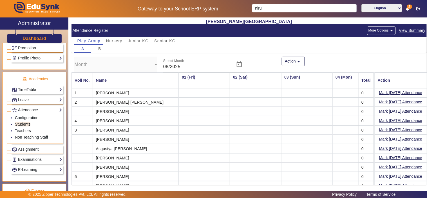
scroll to position [0, 379]
click at [368, 28] on button "More Options arrow_drop_down" at bounding box center [381, 30] width 29 height 8
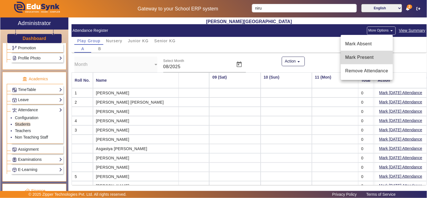
click at [360, 58] on span "Mark Present" at bounding box center [366, 57] width 43 height 7
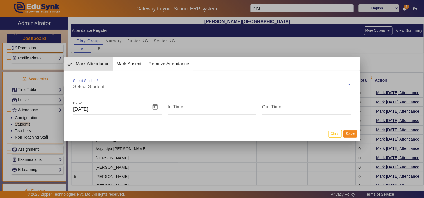
click at [144, 86] on div "Select Student" at bounding box center [210, 86] width 274 height 7
click at [139, 86] on div "Select Student" at bounding box center [210, 86] width 274 height 7
click at [129, 65] on span "Mark Absent" at bounding box center [129, 64] width 32 height 14
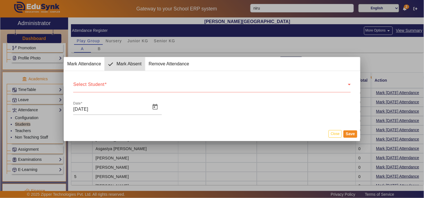
click at [120, 85] on div "Select Student" at bounding box center [210, 86] width 274 height 7
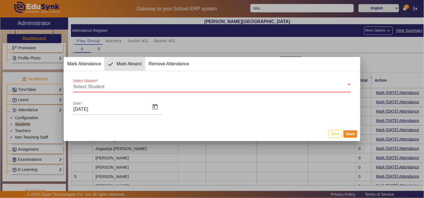
click at [120, 85] on div "Select Student" at bounding box center [210, 86] width 274 height 7
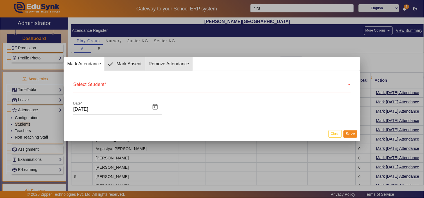
click at [152, 62] on span "Remove Attendance" at bounding box center [168, 64] width 47 height 14
click at [130, 85] on div "Select Student" at bounding box center [210, 86] width 274 height 7
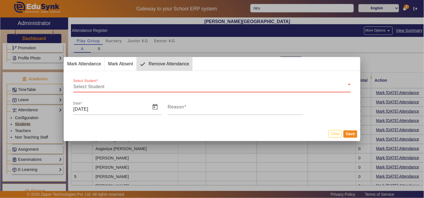
click at [130, 85] on div "Select Student" at bounding box center [210, 86] width 274 height 7
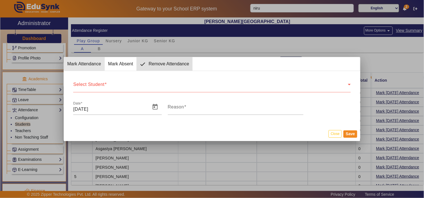
click at [89, 66] on span "Mark Attendance" at bounding box center [84, 64] width 41 height 14
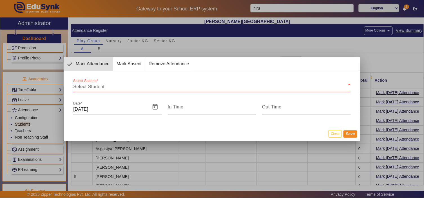
click at [351, 85] on icon at bounding box center [349, 84] width 3 height 1
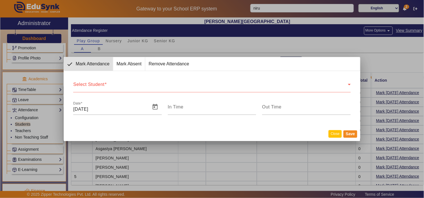
click at [333, 134] on button "Close" at bounding box center [334, 134] width 13 height 8
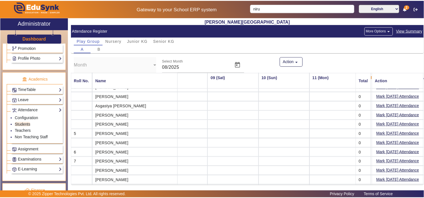
scroll to position [79, 379]
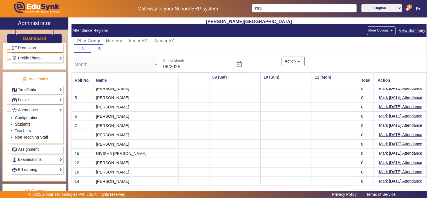
drag, startPoint x: 202, startPoint y: 181, endPoint x: 275, endPoint y: 180, distance: 72.9
click at [275, 180] on mat-table "Roll No. Name 01 (Fri) 02 (Sat) 03 (Sun) 04 (Mon) 05 (Tue) 06 (Wed) 07 (Thu) 08…" at bounding box center [248, 128] width 355 height 113
click at [266, 6] on input "niru" at bounding box center [304, 8] width 105 height 8
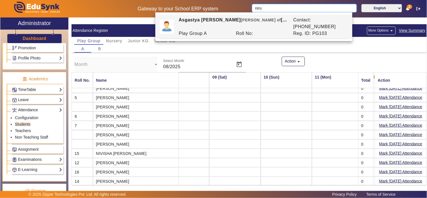
click at [266, 6] on input "niru" at bounding box center [304, 8] width 105 height 8
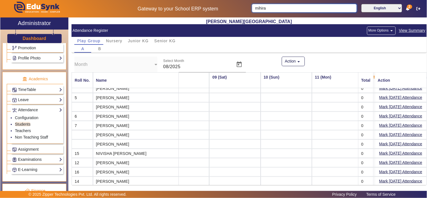
type input "mihira"
click button "submit" at bounding box center [357, 8] width 1 height 8
click at [265, 6] on input "Search" at bounding box center [304, 8] width 105 height 8
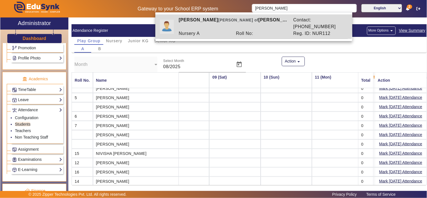
click at [253, 30] on div "Roll No:" at bounding box center [261, 33] width 57 height 7
type input "Mahira Sisodia"
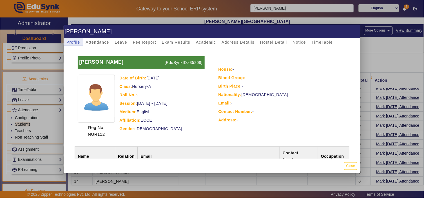
scroll to position [36, 0]
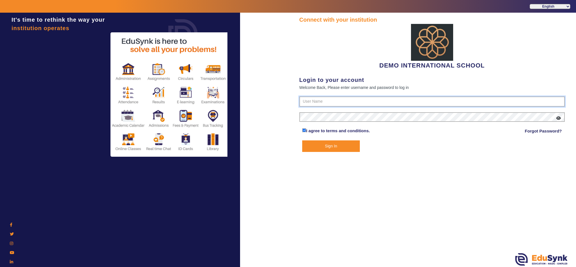
type input "2143224344"
click at [341, 145] on button "Sign In" at bounding box center [331, 146] width 58 height 12
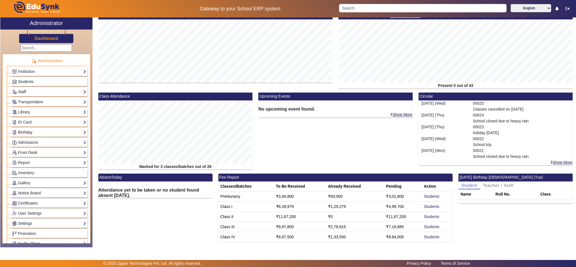
scroll to position [70, 0]
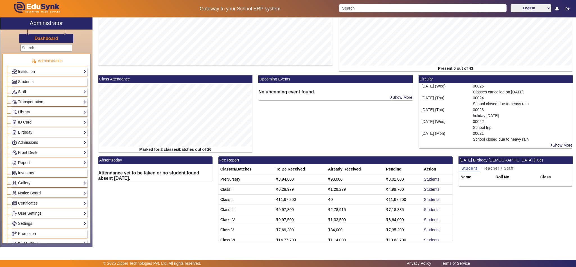
click at [163, 176] on h6 "Attendance yet to be taken or no student found absent [DATE]." at bounding box center [155, 175] width 114 height 11
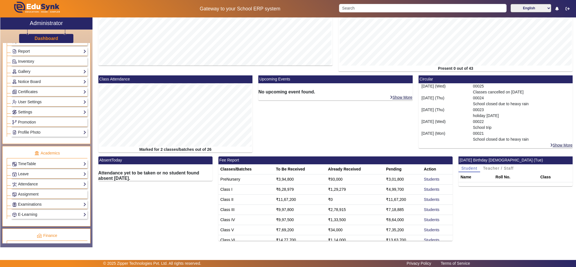
scroll to position [140, 0]
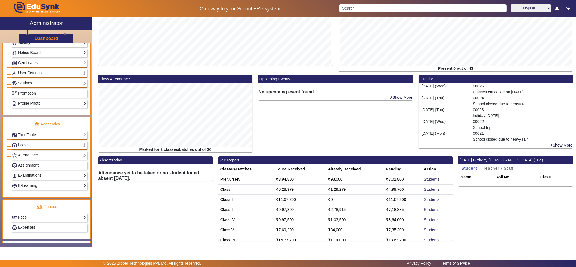
click at [27, 158] on link "Attendance" at bounding box center [49, 155] width 74 height 6
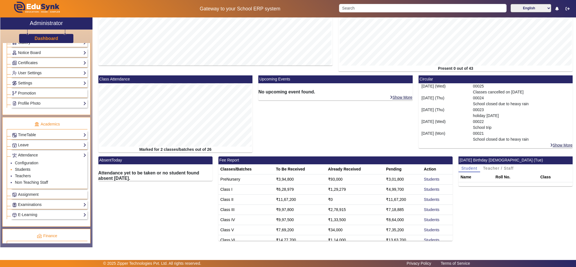
click at [26, 172] on link "Students" at bounding box center [22, 169] width 15 height 5
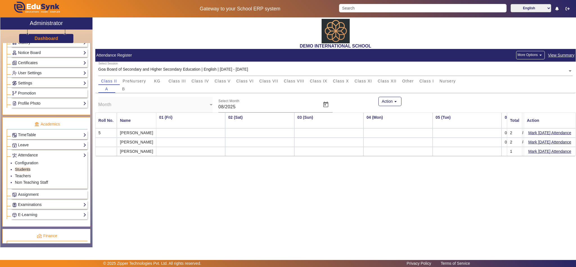
scroll to position [0, 317]
click at [33, 148] on link "Leave" at bounding box center [49, 145] width 74 height 6
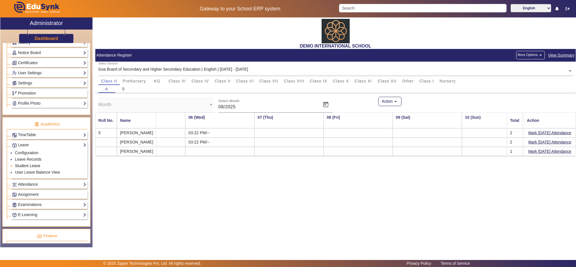
click at [29, 168] on link "Student Leave" at bounding box center [27, 165] width 25 height 5
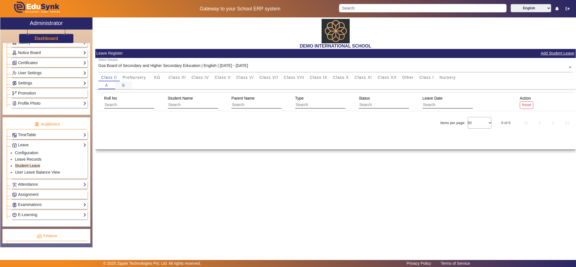
click at [122, 85] on span "B" at bounding box center [123, 85] width 3 height 4
click at [32, 161] on link "Leave Records" at bounding box center [28, 159] width 26 height 5
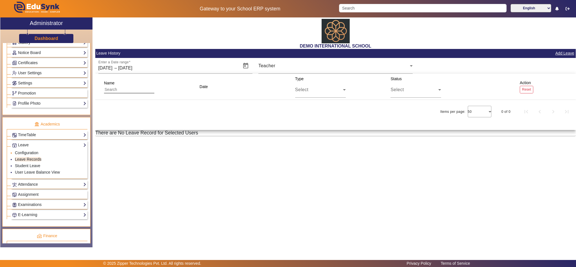
click at [28, 155] on link "Configuration" at bounding box center [26, 153] width 23 height 5
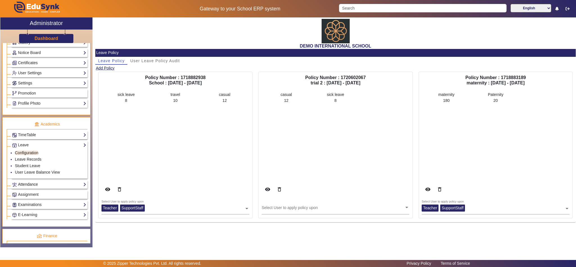
click at [27, 188] on link "Attendance" at bounding box center [49, 184] width 74 height 6
click at [25, 172] on link "Students" at bounding box center [22, 169] width 15 height 5
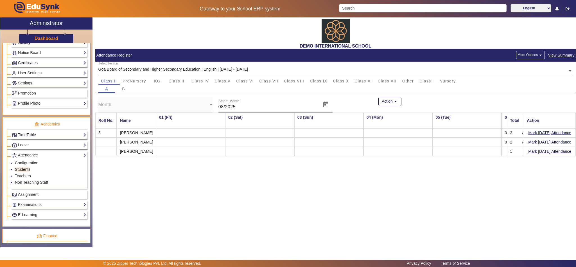
scroll to position [0, 317]
click at [119, 87] on div "B" at bounding box center [123, 89] width 17 height 8
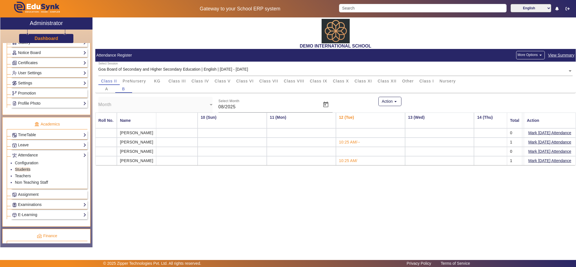
click at [360, 163] on td "10:25 AM/" at bounding box center [370, 160] width 69 height 9
click at [541, 53] on mat-icon "arrow_drop_down" at bounding box center [541, 55] width 6 height 6
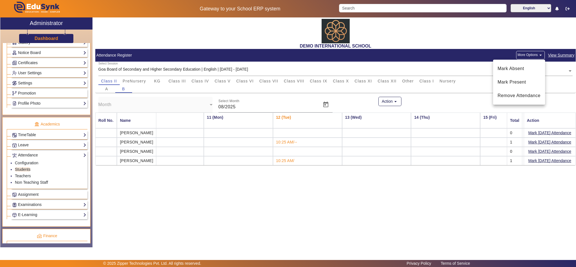
click at [555, 54] on div at bounding box center [288, 133] width 576 height 267
click at [553, 55] on span "View Summary" at bounding box center [561, 55] width 27 height 6
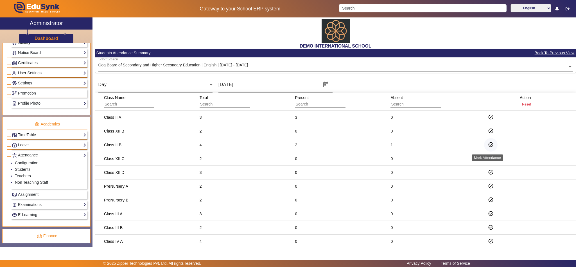
click at [488, 143] on mat-icon "task_alt" at bounding box center [491, 145] width 6 height 6
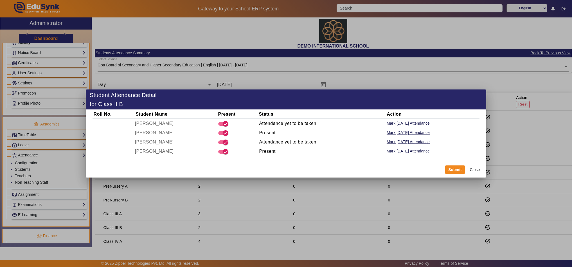
click at [475, 169] on button "Close" at bounding box center [475, 170] width 17 height 10
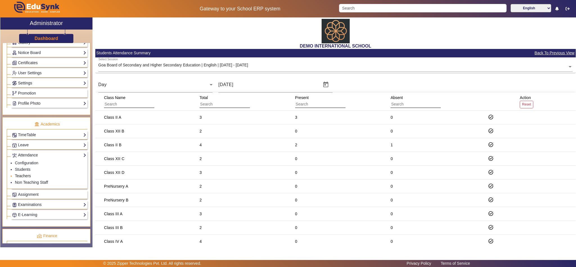
click at [22, 178] on link "Teachers" at bounding box center [23, 176] width 16 height 5
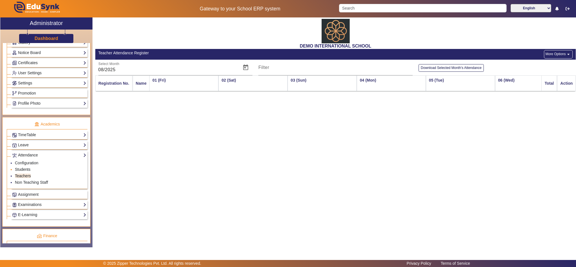
scroll to position [0, 318]
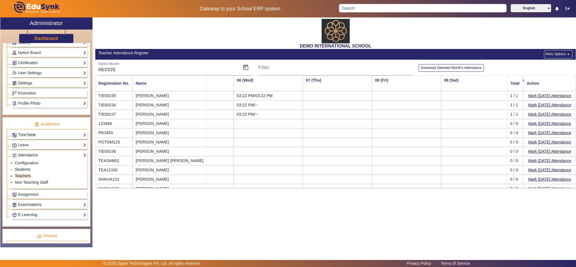
click at [22, 172] on link "Students" at bounding box center [22, 169] width 15 height 5
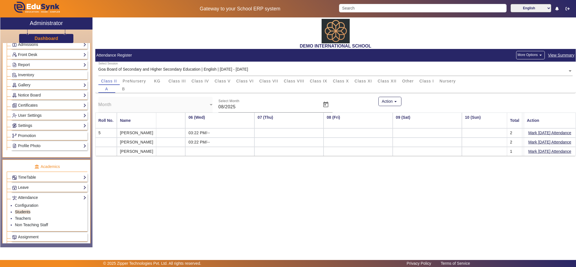
scroll to position [70, 0]
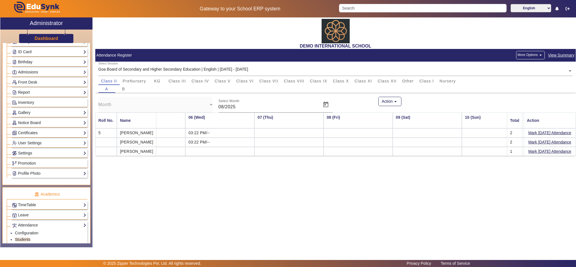
click at [33, 94] on link "Report" at bounding box center [49, 92] width 74 height 6
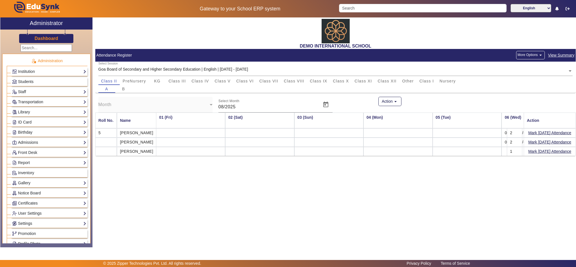
scroll to position [0, 317]
